Goal: Find specific page/section: Find specific page/section

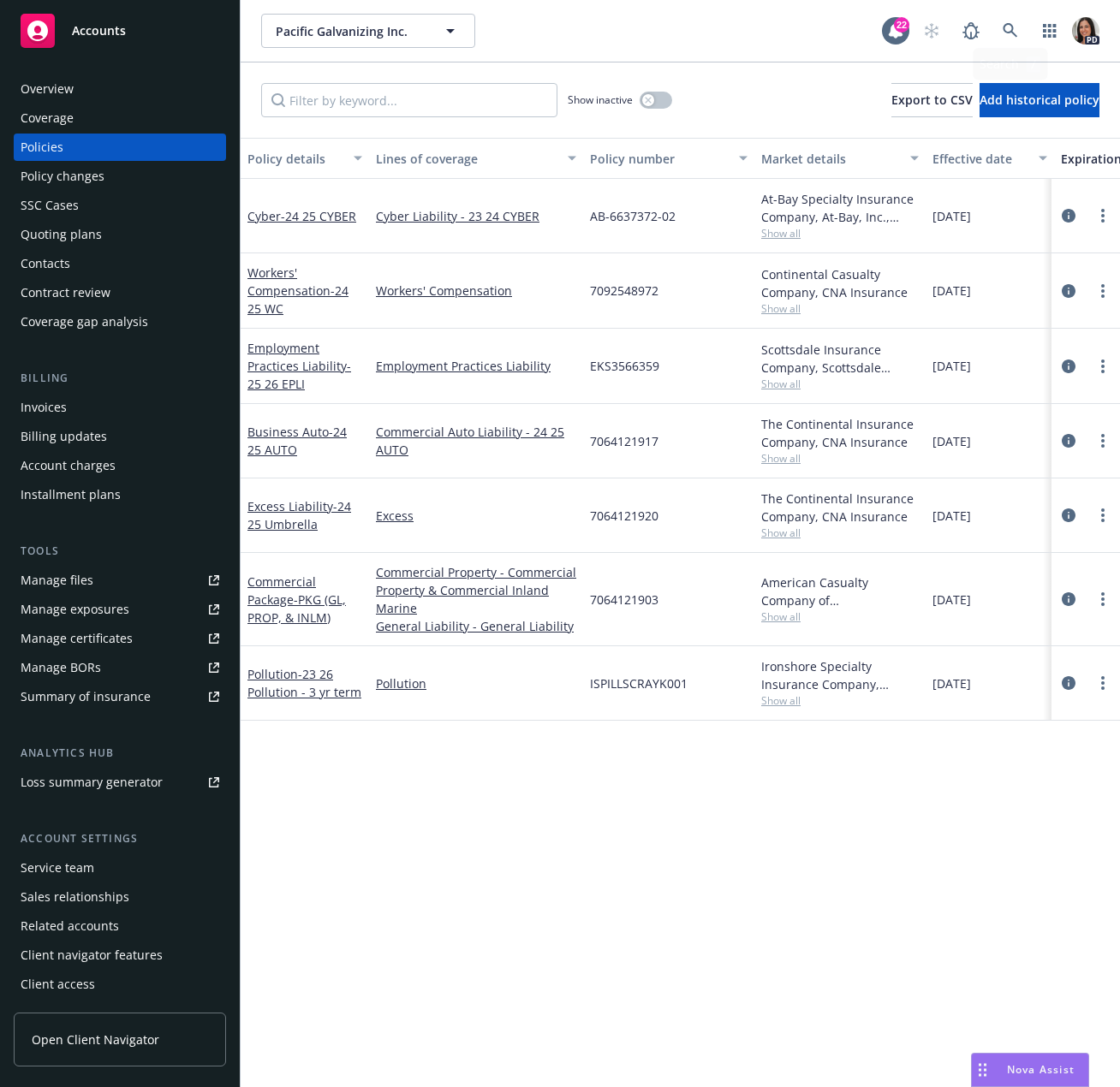
drag, startPoint x: 1039, startPoint y: 16, endPoint x: 1024, endPoint y: 16, distance: 15.0
click at [1037, 16] on button "button" at bounding box center [1049, 30] width 34 height 34
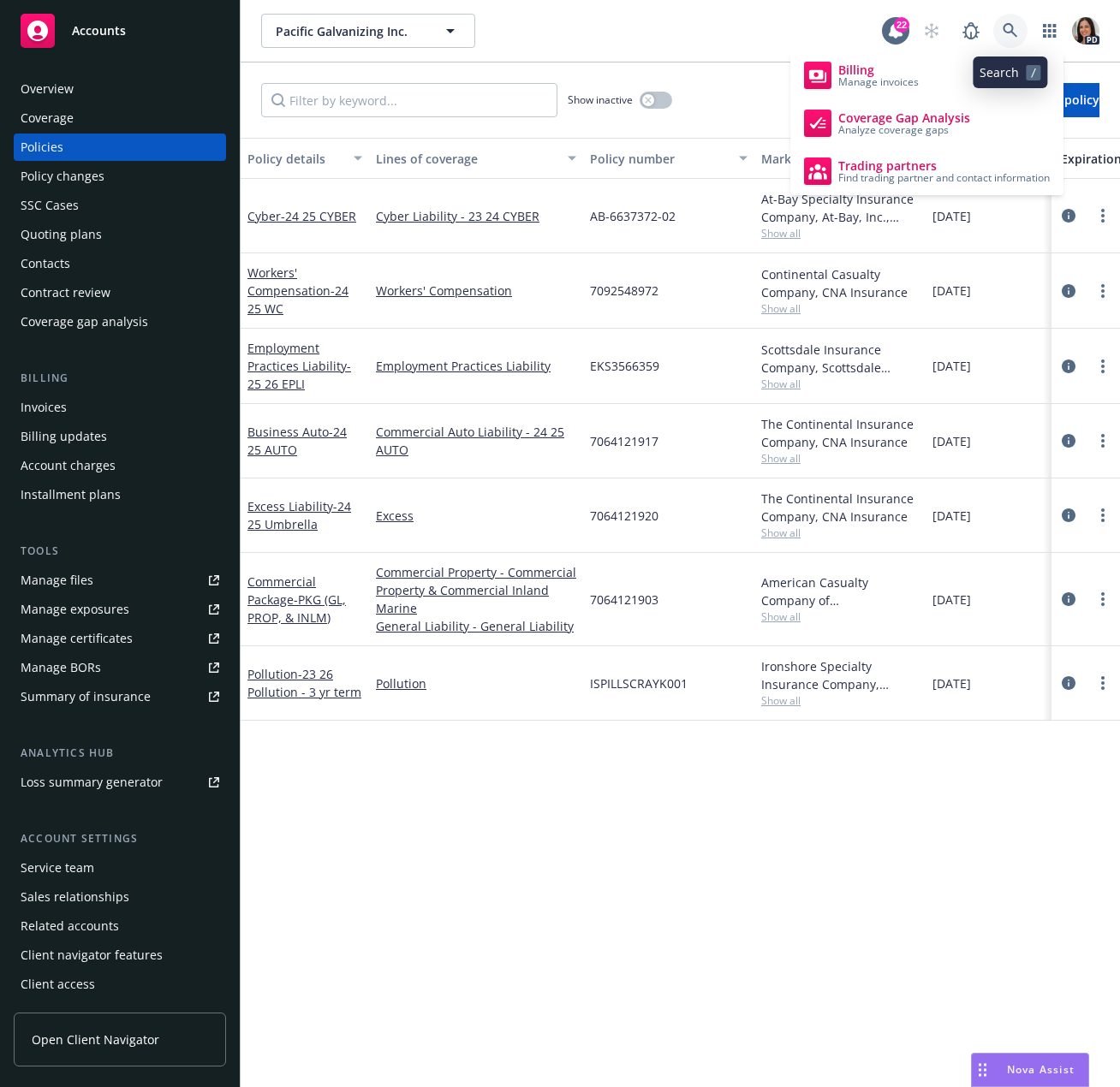
click at [1012, 23] on icon at bounding box center [1010, 31] width 16 height 16
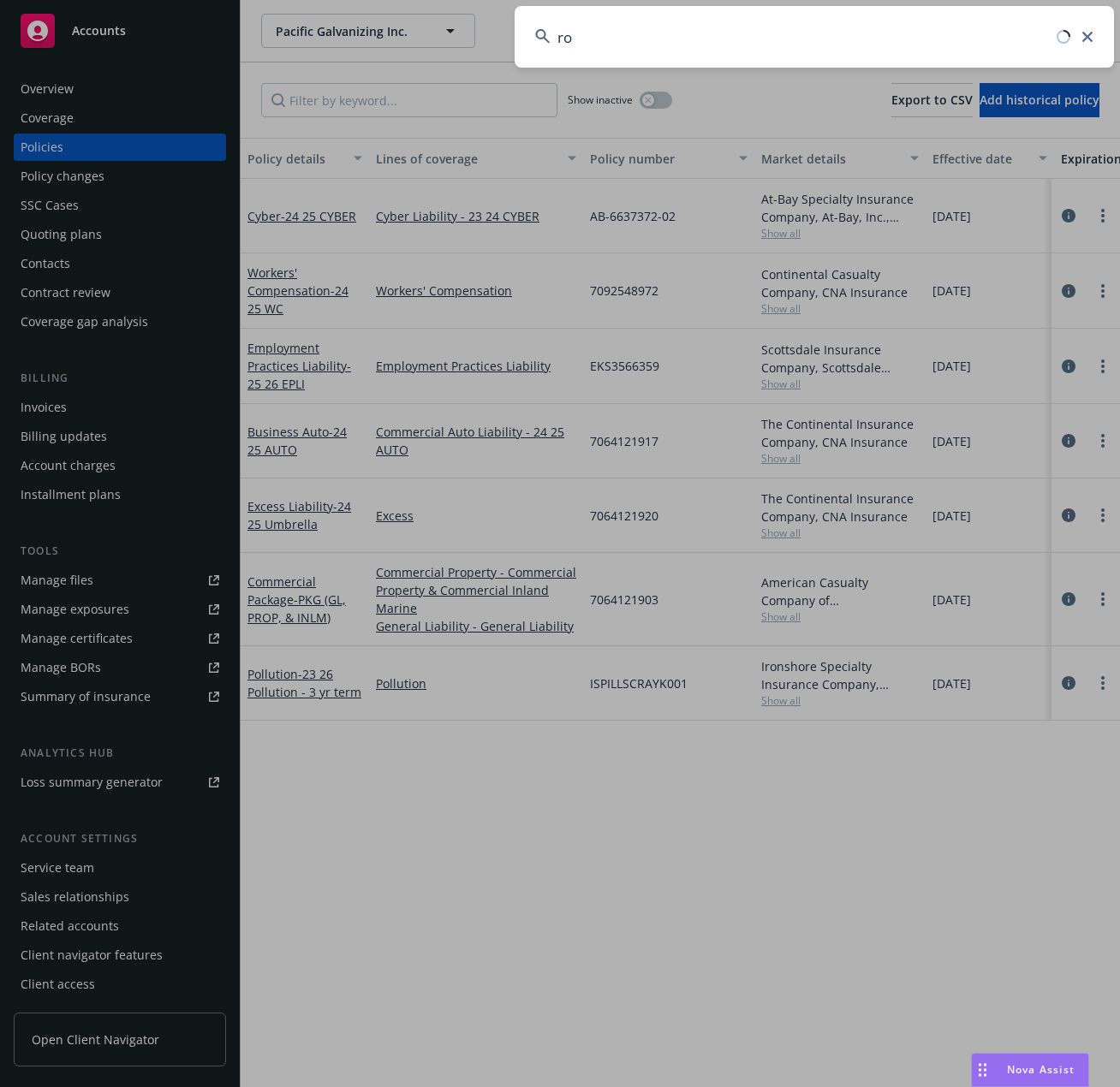
type input "r"
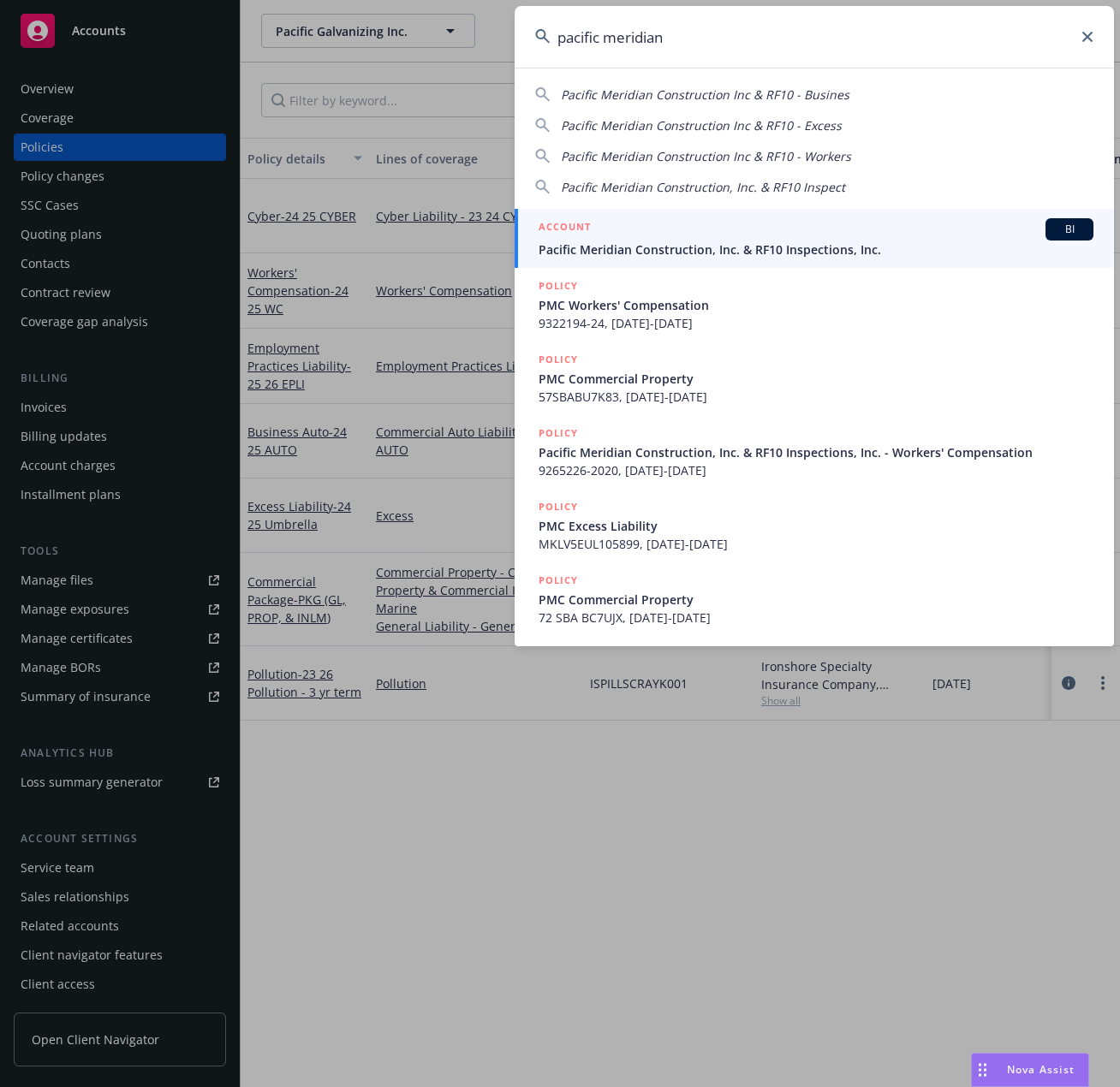
type input "pacific meridian"
click at [650, 249] on span "Pacific Meridian Construction, Inc. & RF10 Inspections, Inc." at bounding box center [815, 249] width 555 height 18
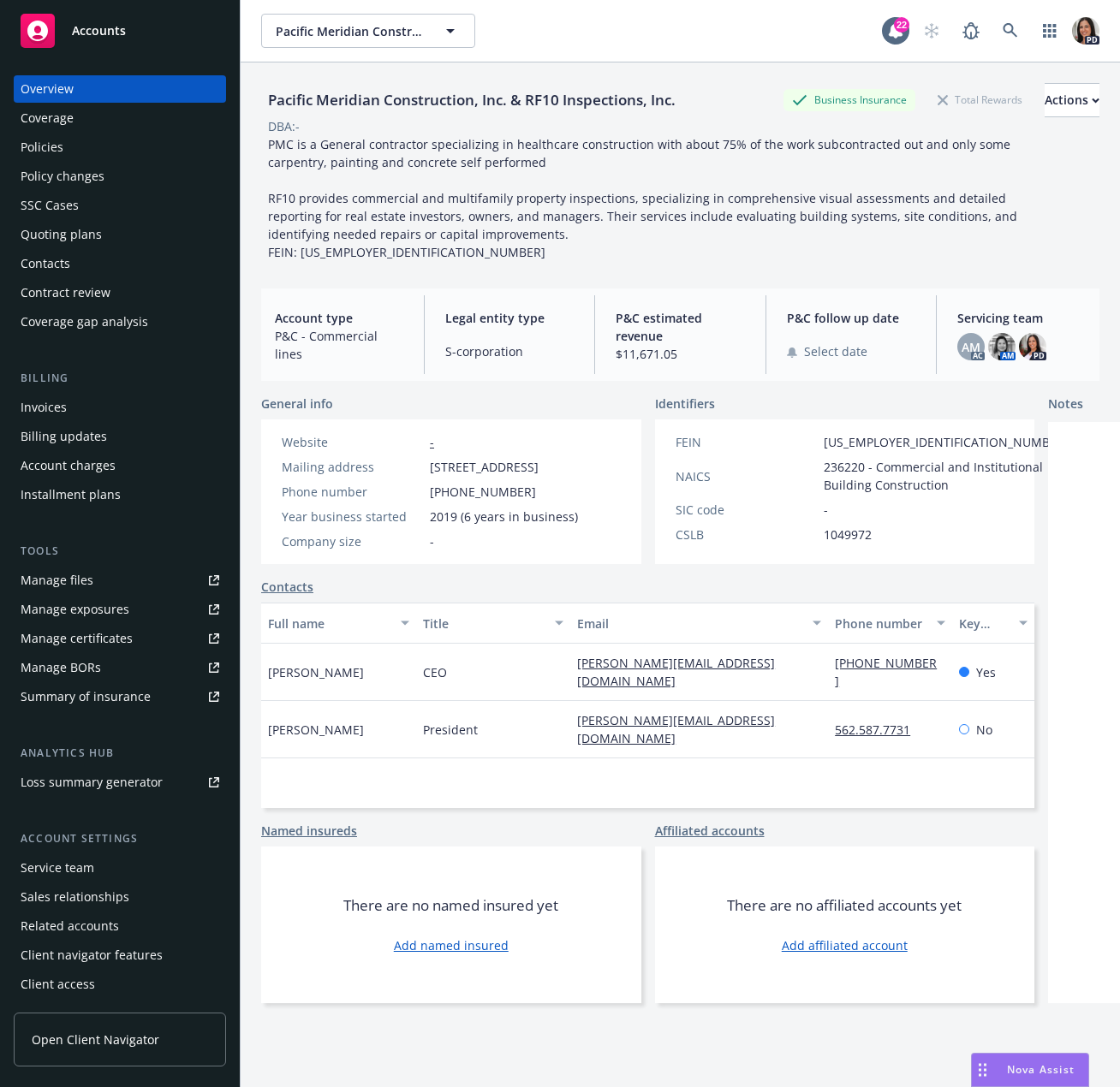
click at [139, 148] on div "Policies" at bounding box center [119, 148] width 199 height 27
